Goal: Information Seeking & Learning: Compare options

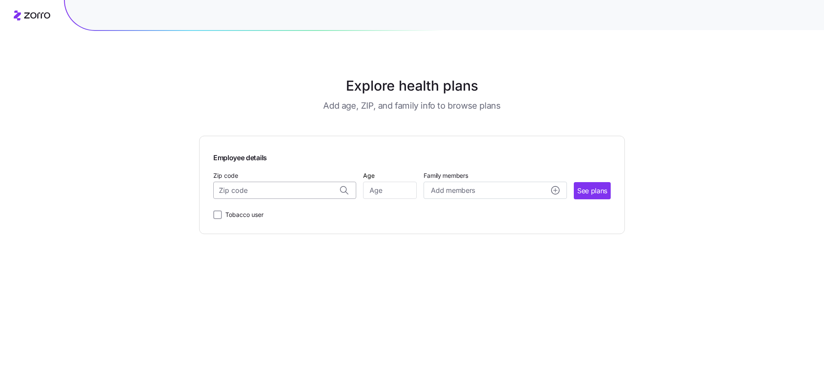
click at [231, 190] on input "Zip code" at bounding box center [284, 189] width 143 height 17
type input "18224"
click at [381, 191] on input "Age" at bounding box center [390, 189] width 54 height 17
type input "63"
click at [595, 190] on span "See plans" at bounding box center [592, 190] width 30 height 11
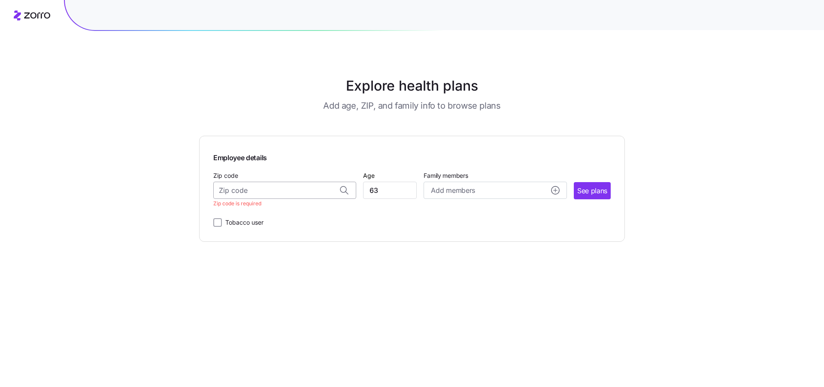
click at [223, 196] on input "Zip code" at bounding box center [284, 189] width 143 height 17
click at [252, 213] on span "18224, [GEOGRAPHIC_DATA], [GEOGRAPHIC_DATA]" at bounding box center [283, 212] width 120 height 11
type input "18224, [GEOGRAPHIC_DATA], [GEOGRAPHIC_DATA]"
click at [590, 191] on span "See plans" at bounding box center [592, 190] width 30 height 11
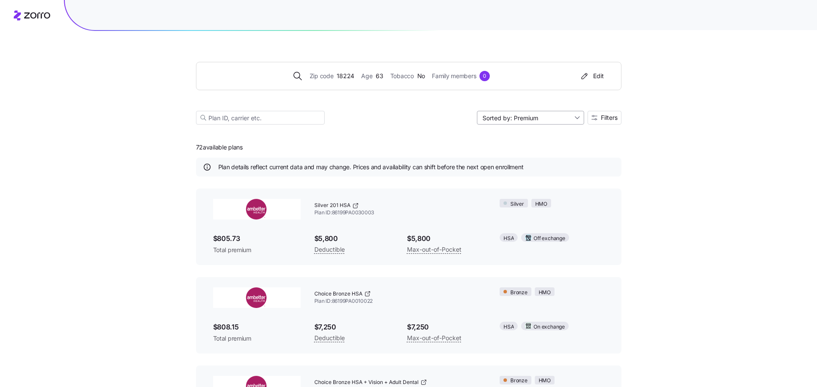
click at [577, 117] on input "Sorted by: Premium" at bounding box center [530, 118] width 107 height 14
click at [499, 152] on div "Deductible" at bounding box center [530, 150] width 100 height 13
type input "Sorted by: Deductible"
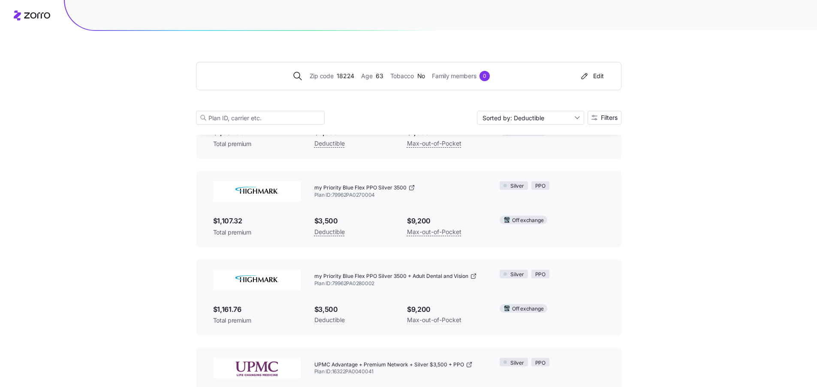
scroll to position [2316, 0]
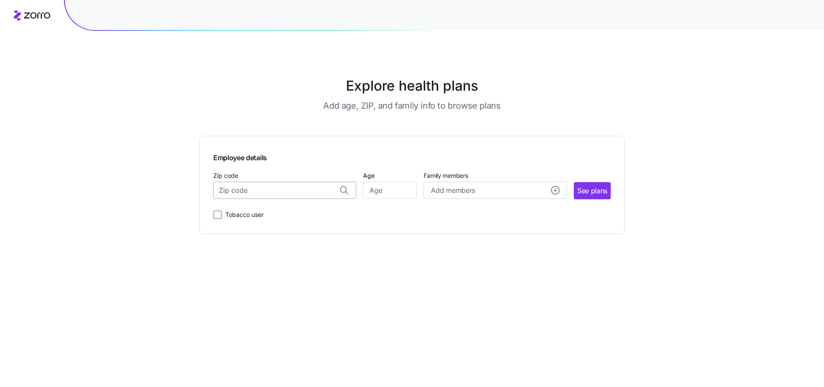
click at [228, 187] on input "Zip code" at bounding box center [284, 189] width 143 height 17
click at [293, 213] on span "18224, [GEOGRAPHIC_DATA], [GEOGRAPHIC_DATA]" at bounding box center [283, 212] width 120 height 11
type input "18224, [GEOGRAPHIC_DATA], [GEOGRAPHIC_DATA]"
click at [385, 192] on input "Age" at bounding box center [390, 189] width 54 height 17
type input "63"
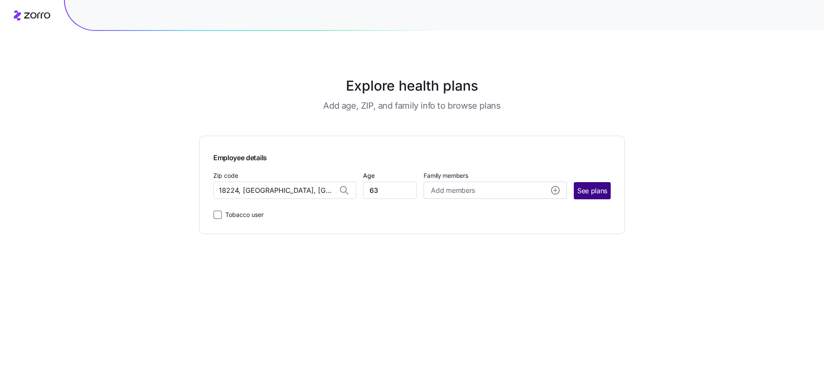
click at [593, 190] on span "See plans" at bounding box center [592, 190] width 30 height 11
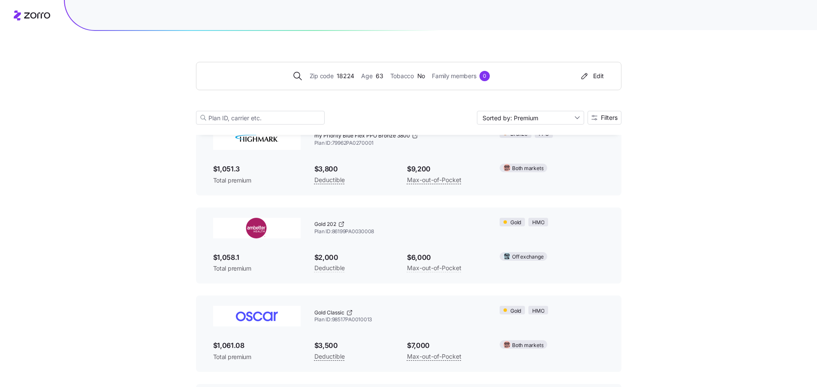
scroll to position [1929, 0]
